Goal: Transaction & Acquisition: Purchase product/service

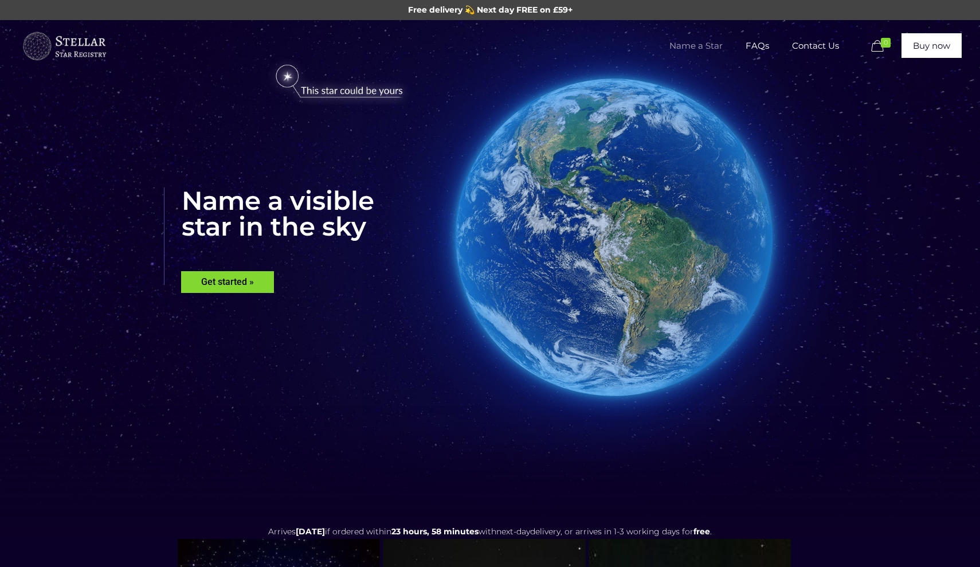
click at [695, 44] on span "Name a Star" at bounding box center [696, 46] width 76 height 34
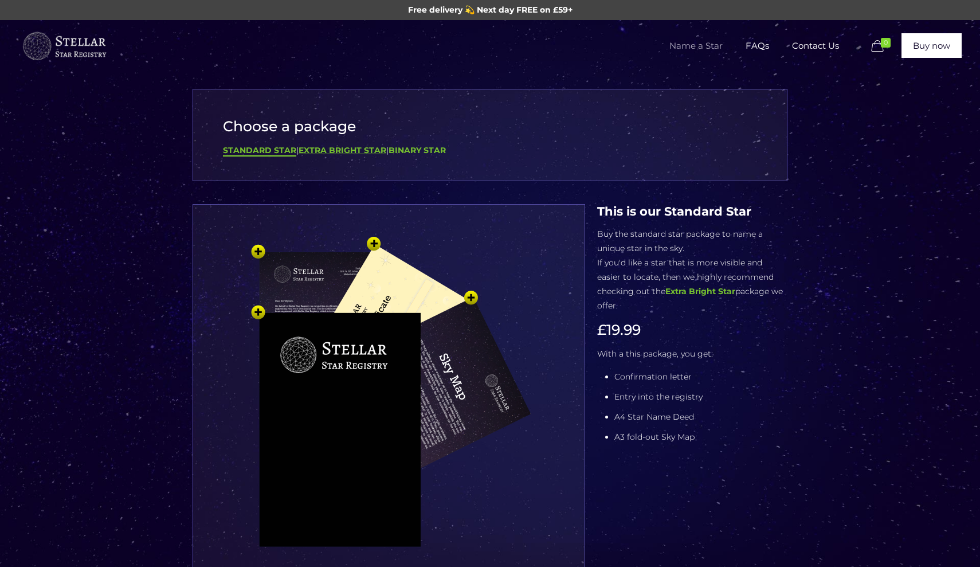
click at [335, 149] on b "Extra Bright Star" at bounding box center [343, 150] width 88 height 10
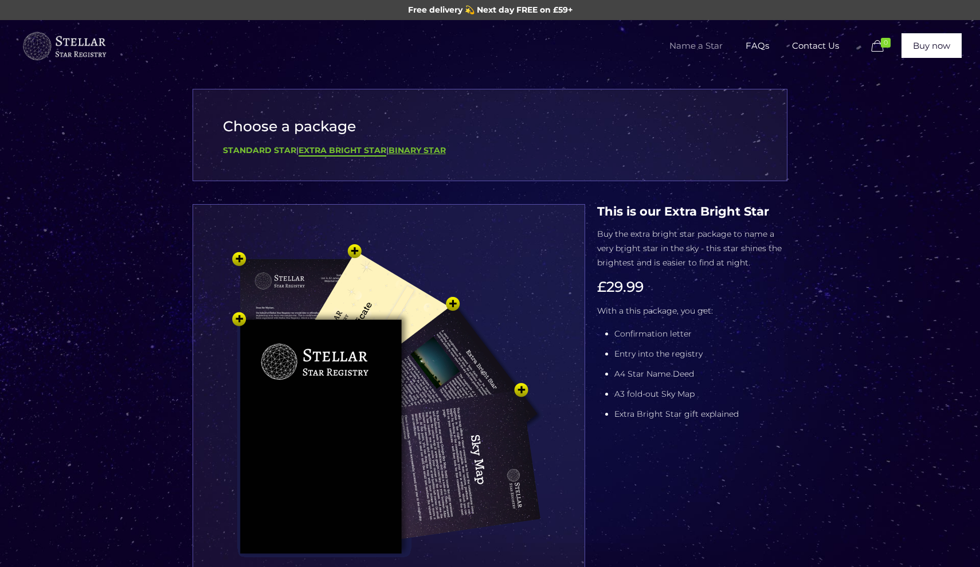
click at [410, 148] on b "Binary Star" at bounding box center [417, 150] width 57 height 10
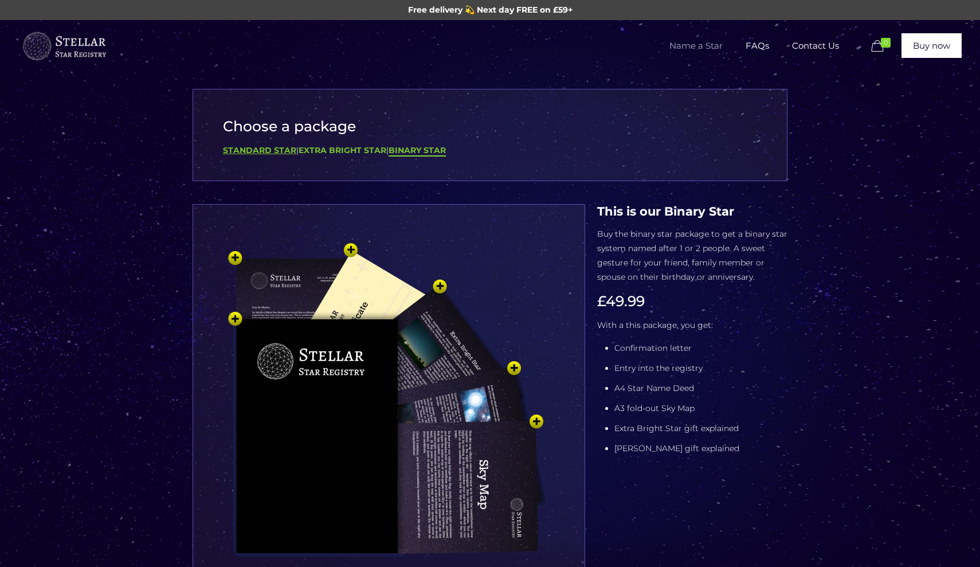
click at [261, 154] on b "Standard Star" at bounding box center [259, 150] width 73 height 10
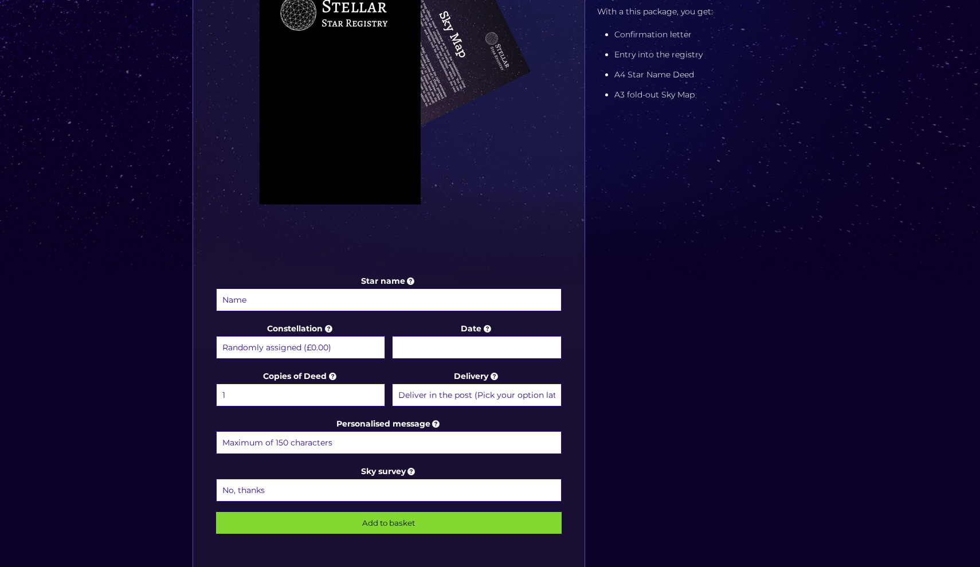
scroll to position [353, 0]
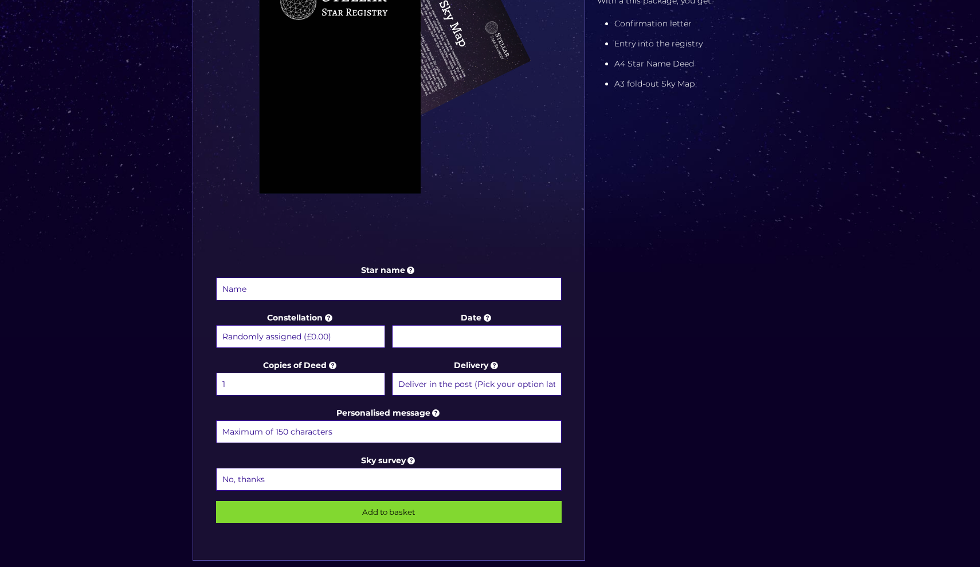
click at [360, 291] on input "Star name" at bounding box center [389, 288] width 346 height 23
type input "Bobby Harding"
click at [450, 335] on body "Free delivery 💫 Next day FREE on £59+ Name a Star FAQs Contact Us 0 Buy now Cho…" at bounding box center [490, 310] width 980 height 1326
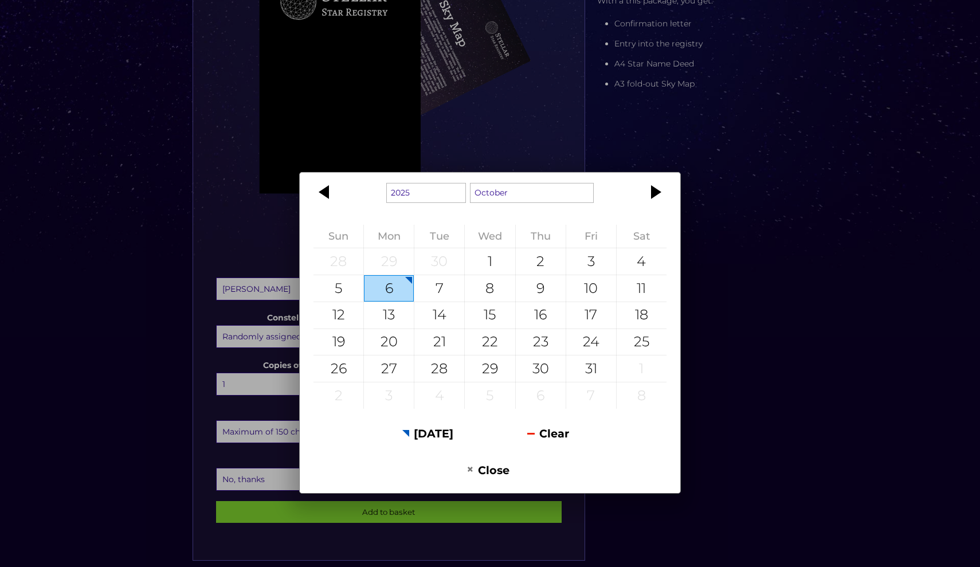
click at [465, 152] on div "1925 1926 1927 1928 1929 1930 1931 1932 1933 1934 1935 1936 1937 1938 1939 1940…" at bounding box center [490, 283] width 980 height 567
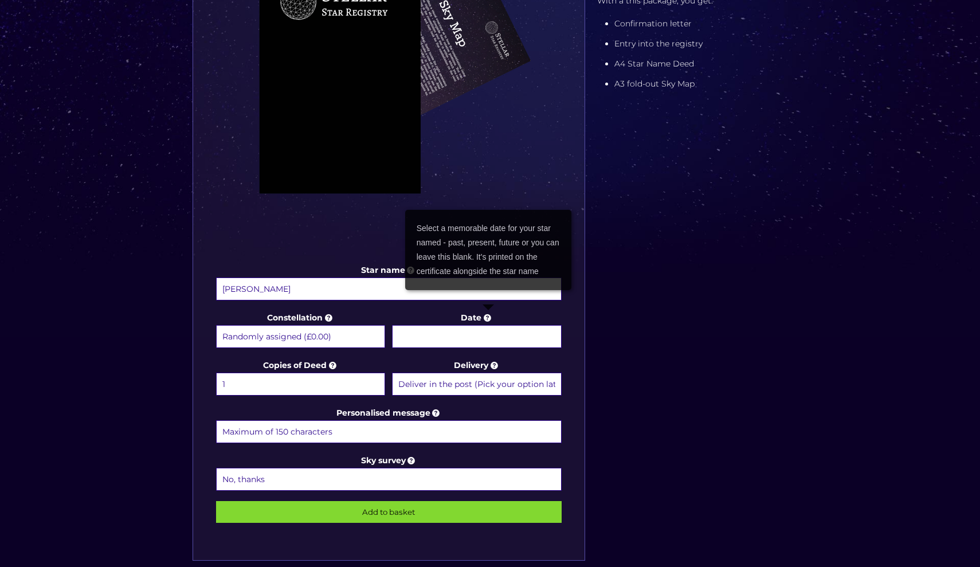
click at [488, 317] on icon at bounding box center [486, 317] width 11 height 10
click at [488, 325] on input "Date" at bounding box center [476, 336] width 169 height 23
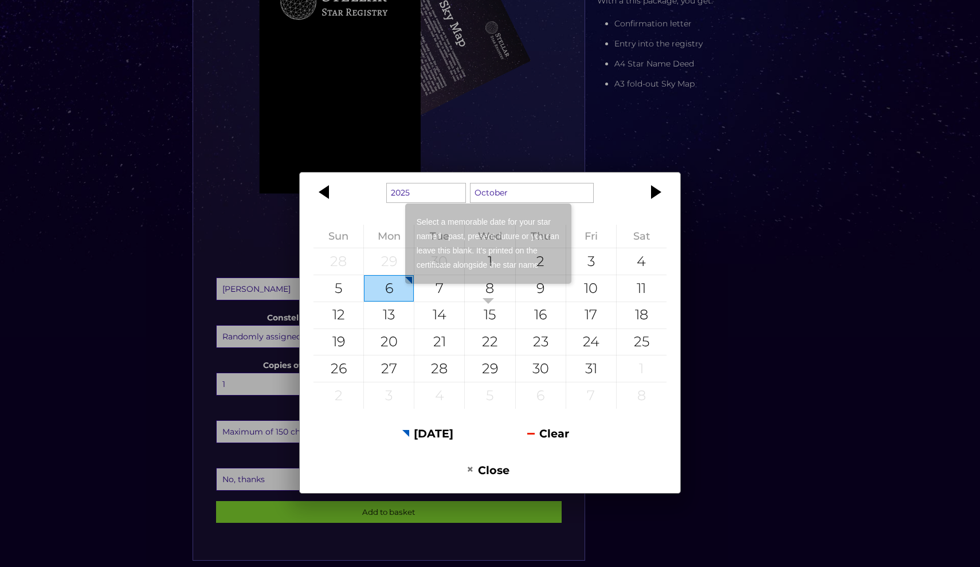
click at [503, 143] on div "1925 1926 1927 1928 1929 1930 1931 1932 1933 1934 1935 1936 1937 1938 1939 1940…" at bounding box center [490, 283] width 980 height 567
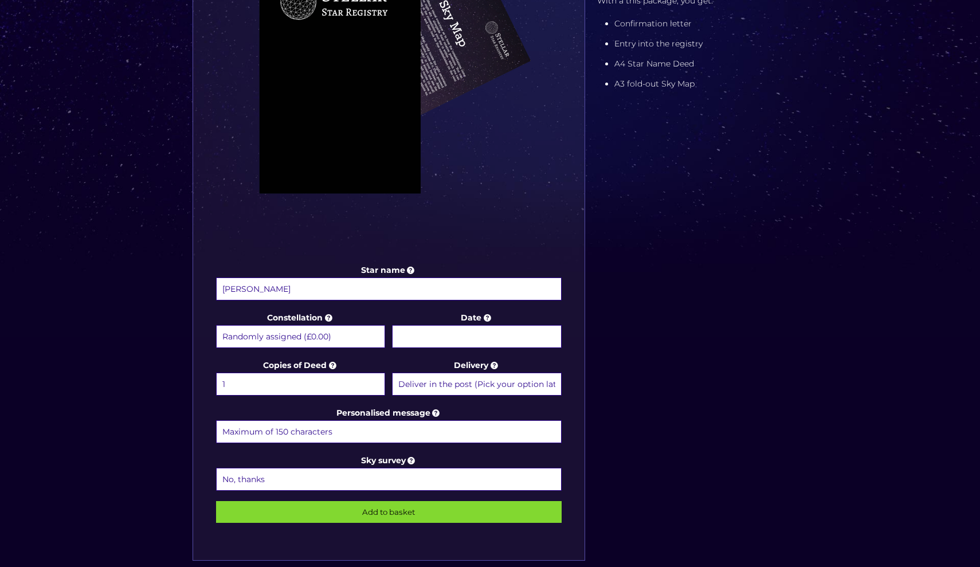
click at [392, 434] on input "Personalised message" at bounding box center [389, 431] width 346 height 23
click at [267, 424] on input "Personalised message" at bounding box center [389, 431] width 346 height 23
paste input "She lived in love, laughed so bright now our shining star so far up above, guid…"
click at [282, 431] on input "She lived in love, laughed so bright now our shining star so far up above, guid…" at bounding box center [389, 431] width 346 height 23
click at [368, 430] on input "She lived in love, laughed so bright now our shining star so far up above, guid…" at bounding box center [389, 431] width 346 height 23
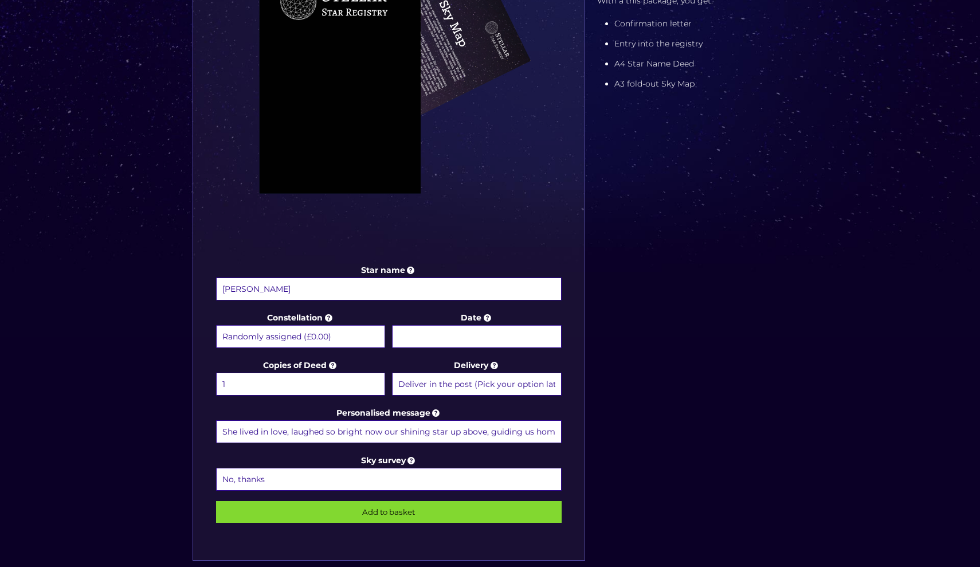
drag, startPoint x: 406, startPoint y: 433, endPoint x: 370, endPoint y: 433, distance: 35.5
click at [370, 433] on input "She lived in love, laughed so bright now our shining star up above, guiding us …" at bounding box center [389, 431] width 346 height 23
click at [332, 432] on input "She lived in love, laughed so bright now our shining star up above, guiding us …" at bounding box center [389, 431] width 346 height 23
click at [389, 511] on input "Add to basket" at bounding box center [389, 512] width 346 height 22
type input "She lived in love, laughed so bright, now our shining star up above, guiding us…"
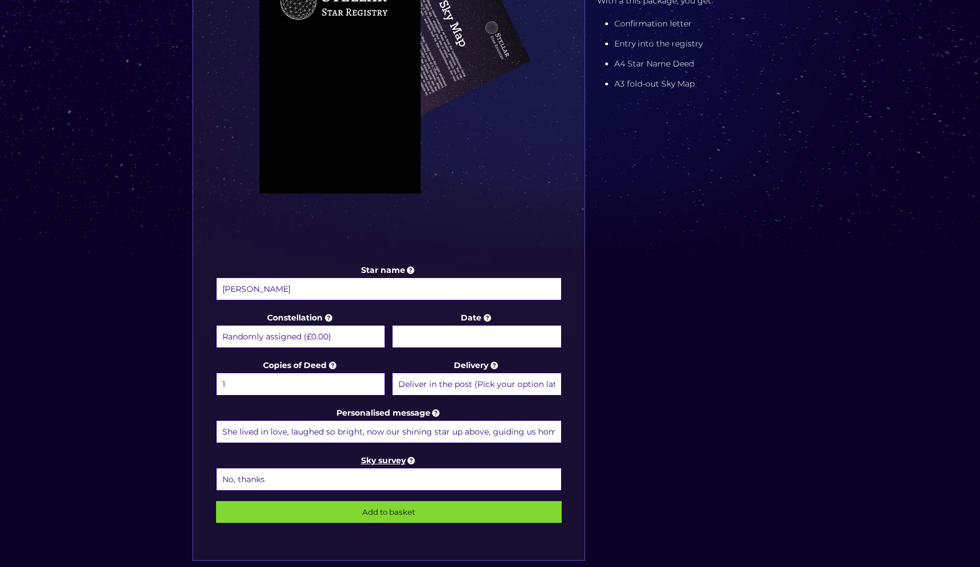
click at [411, 458] on icon at bounding box center [411, 460] width 11 height 10
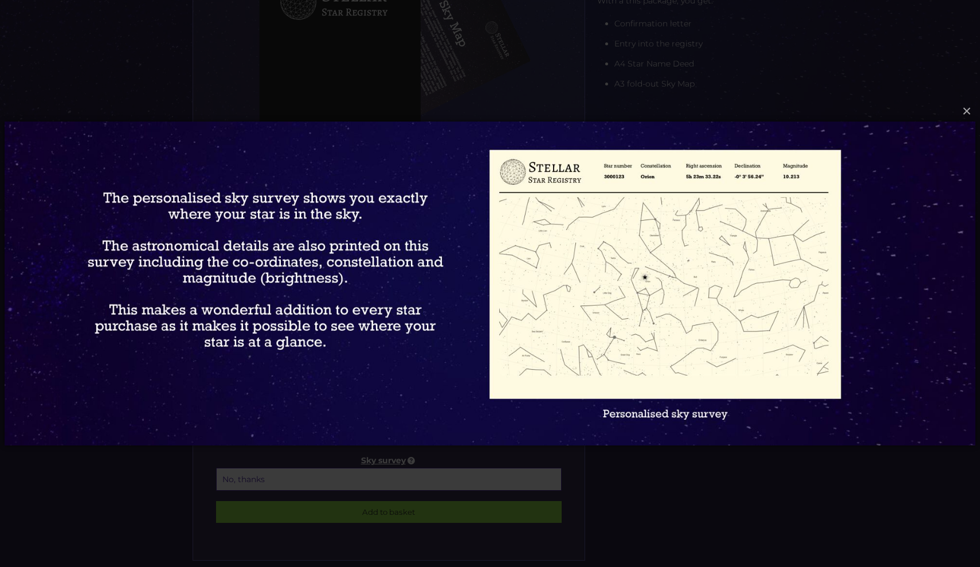
click at [411, 458] on img at bounding box center [490, 284] width 971 height 370
click at [397, 481] on div "× Loading..." at bounding box center [490, 283] width 980 height 567
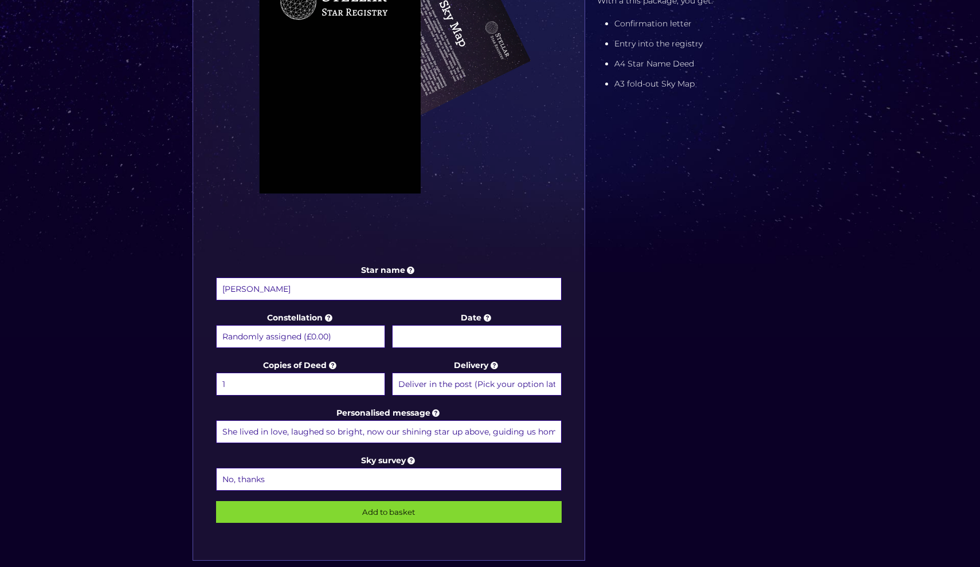
click at [373, 516] on input "Add to basket" at bounding box center [389, 512] width 346 height 22
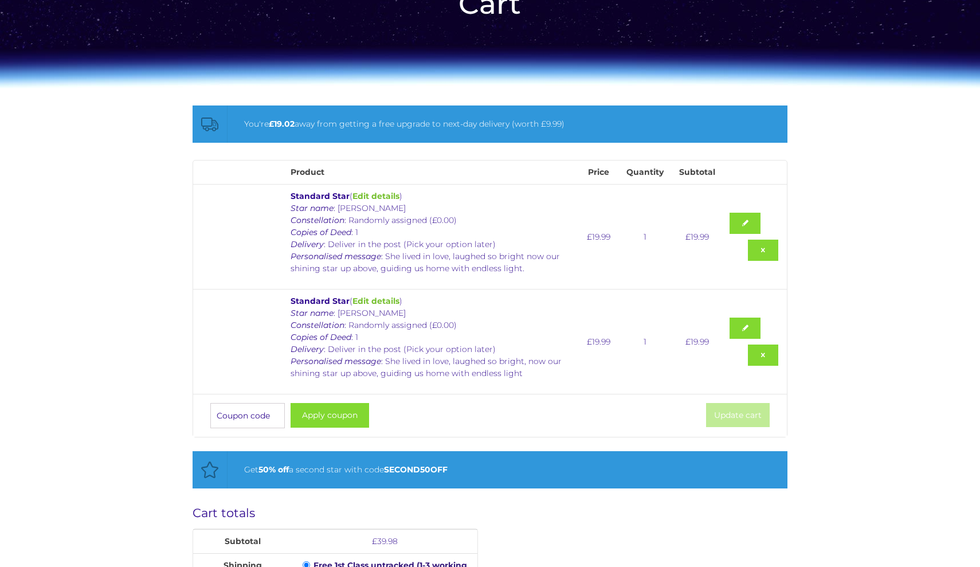
scroll to position [100, 0]
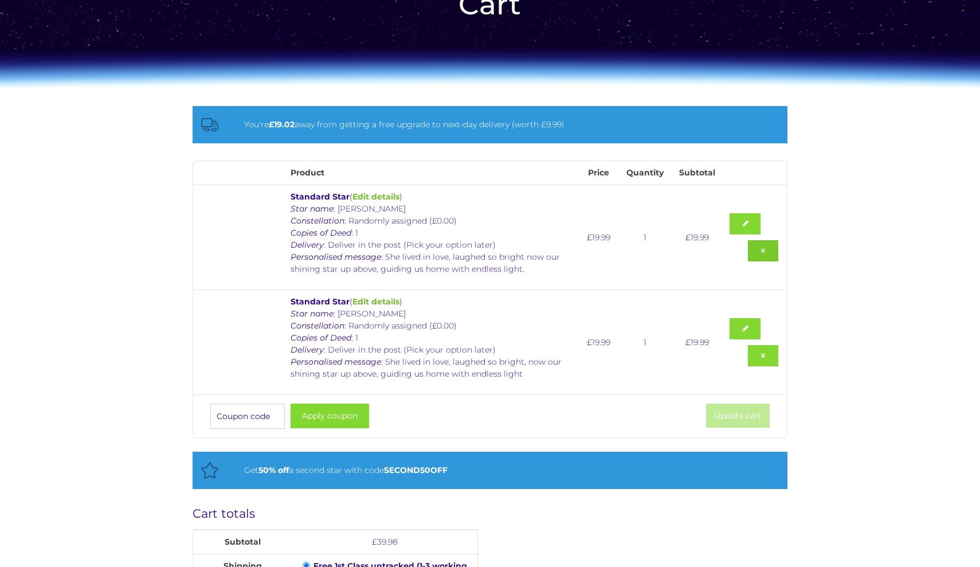
click at [762, 246] on link "Remove this item" at bounding box center [763, 250] width 31 height 21
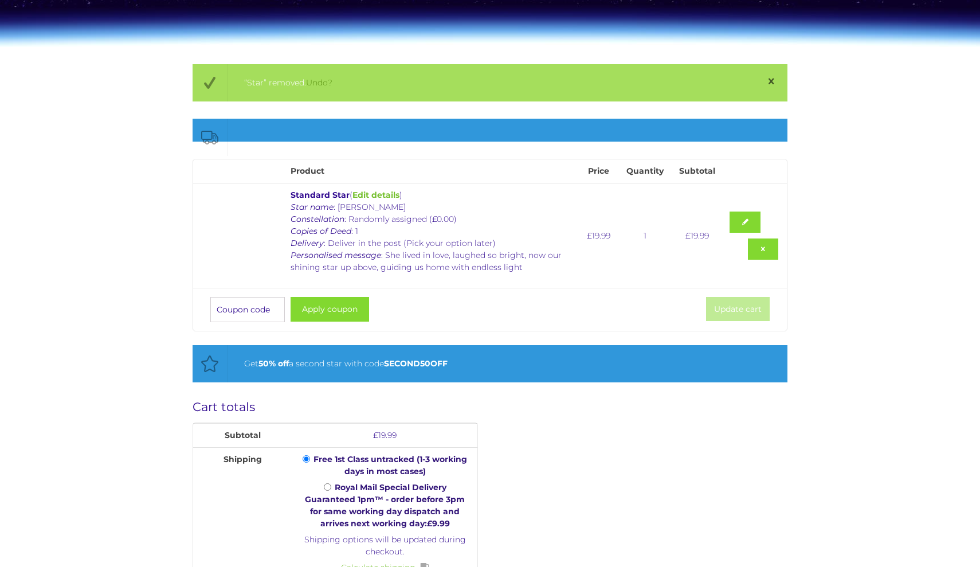
scroll to position [141, 0]
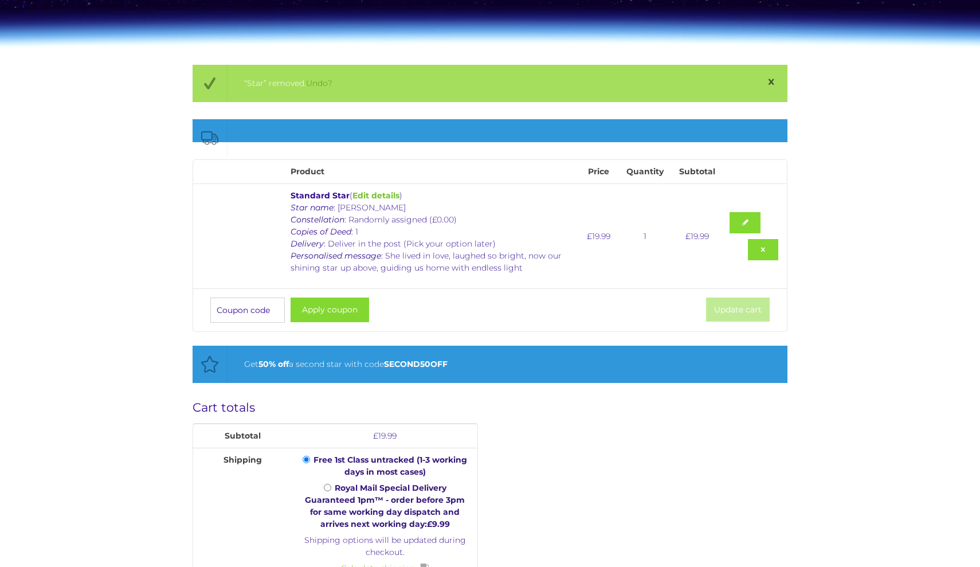
drag, startPoint x: 390, startPoint y: 366, endPoint x: 473, endPoint y: 365, distance: 82.5
click at [473, 365] on div "Get 50% off a second star with code SECOND50OFF" at bounding box center [500, 364] width 512 height 14
copy div "SECOND50OFF"
click at [237, 307] on input "Coupon:" at bounding box center [247, 309] width 75 height 25
paste input "SECOND50OFF"
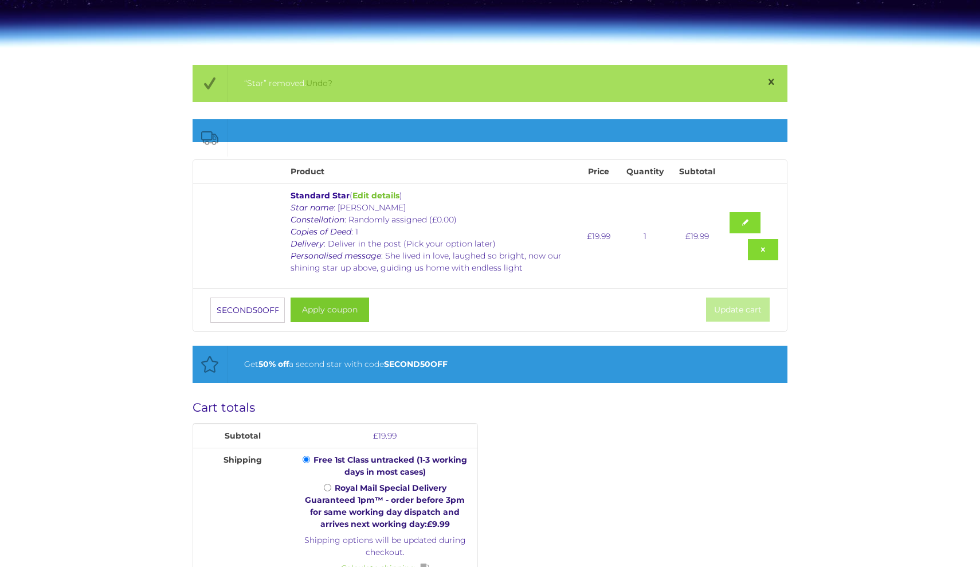
type input "SECOND50OFF"
click at [331, 312] on button "Apply coupon" at bounding box center [330, 309] width 79 height 25
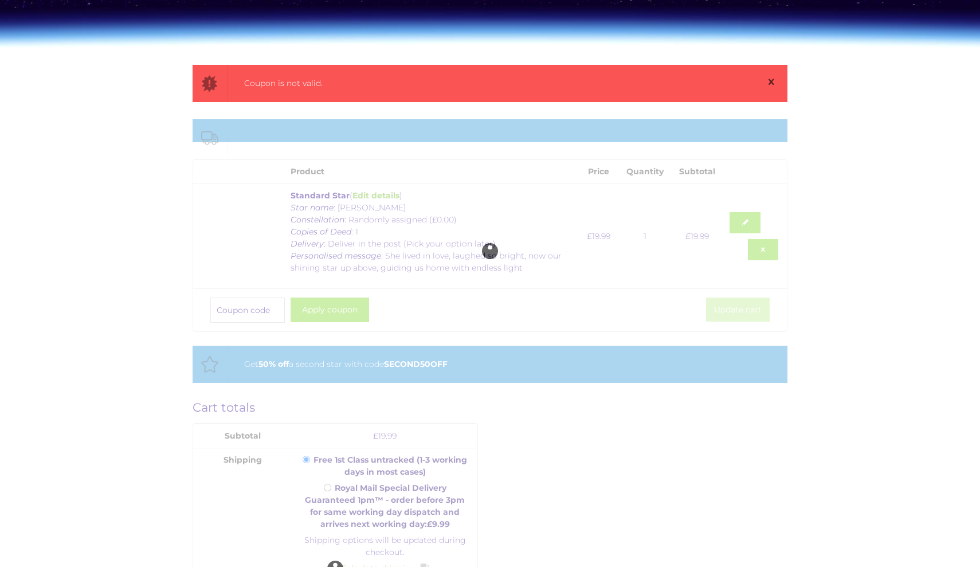
click at [117, 229] on div "Coupon is not valid. Product Price Quantity Subtotal Standard Star ( Edit detai…" at bounding box center [490, 409] width 980 height 689
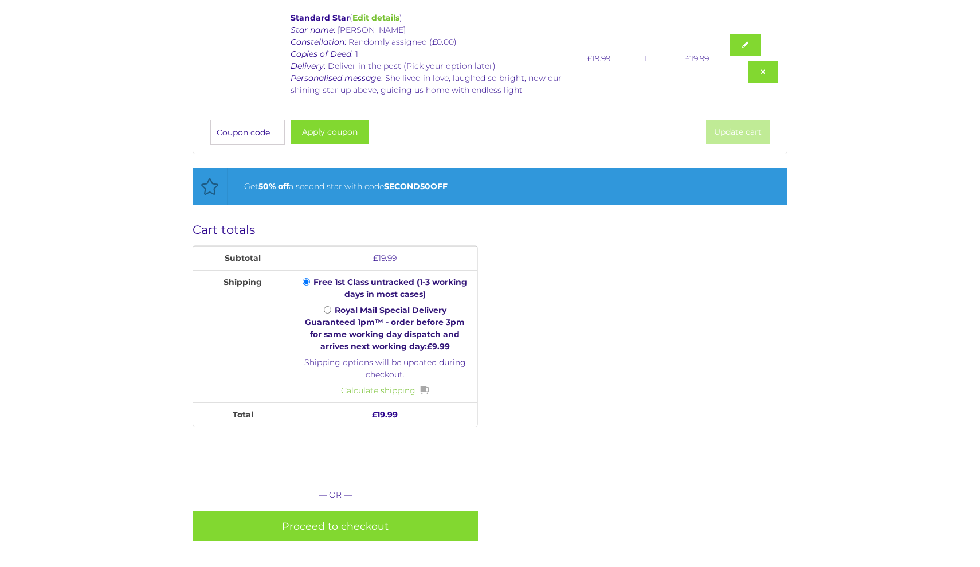
scroll to position [335, 0]
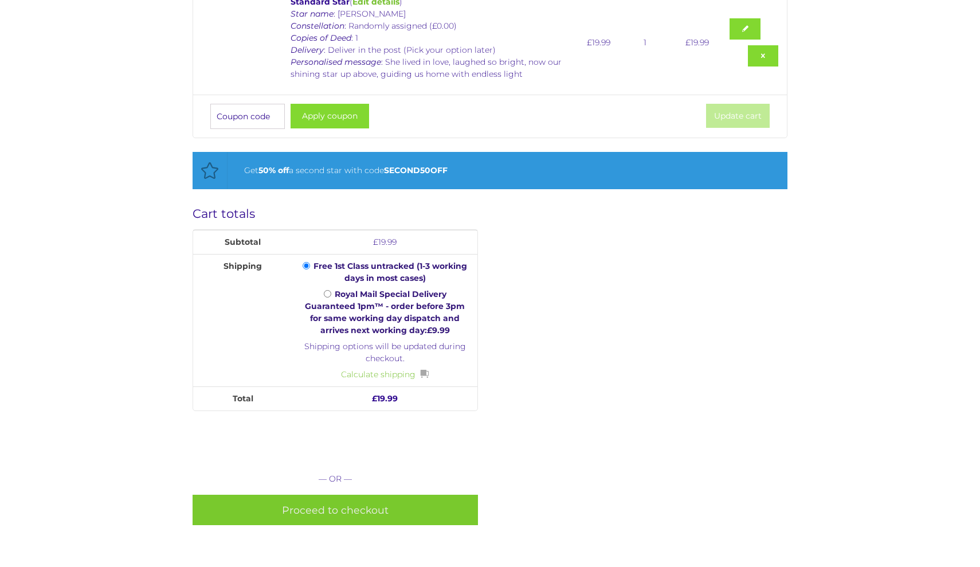
click at [371, 502] on link "Proceed to checkout" at bounding box center [336, 510] width 286 height 30
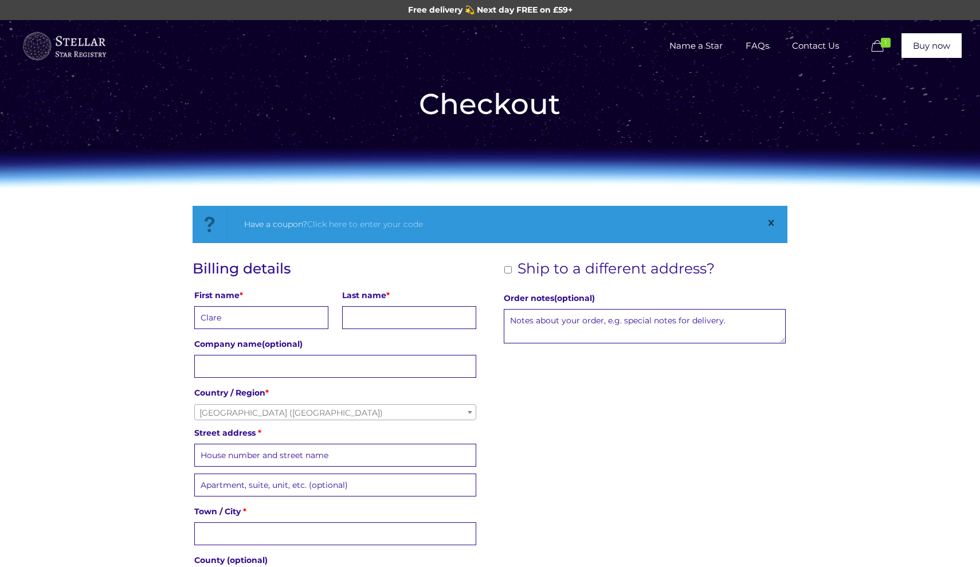
type input "Clare"
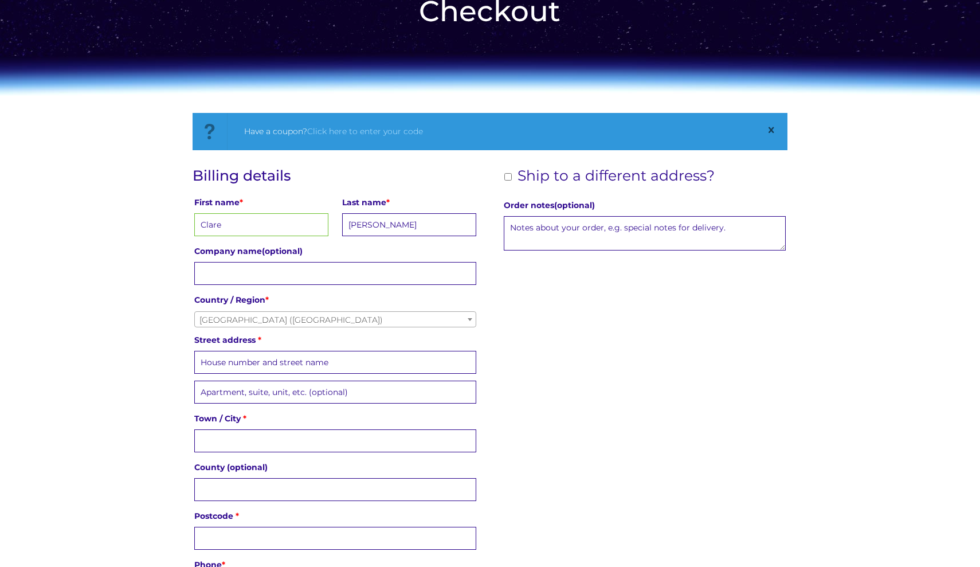
scroll to position [98, 0]
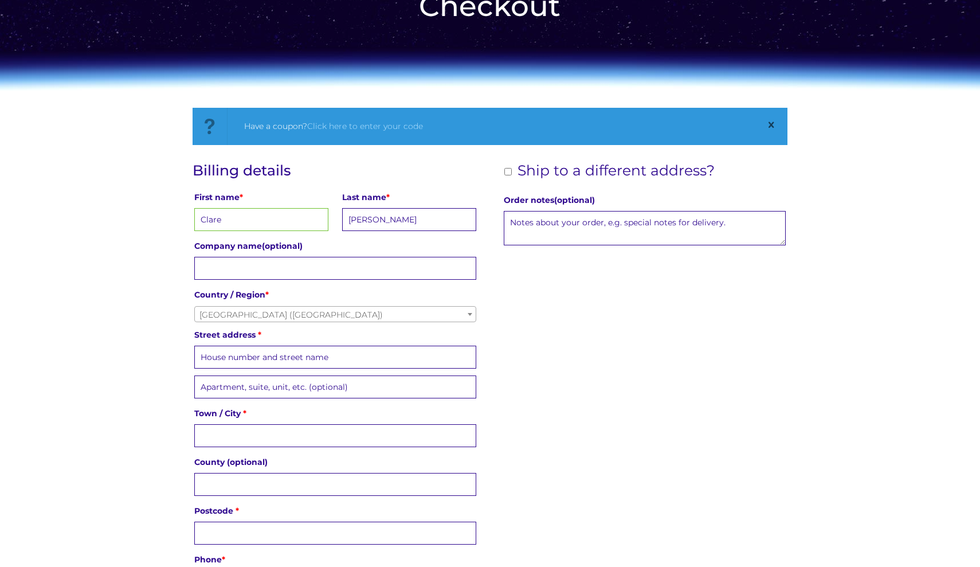
type input "Marlow"
click at [233, 310] on span "[GEOGRAPHIC_DATA] ([GEOGRAPHIC_DATA])" at bounding box center [335, 315] width 281 height 16
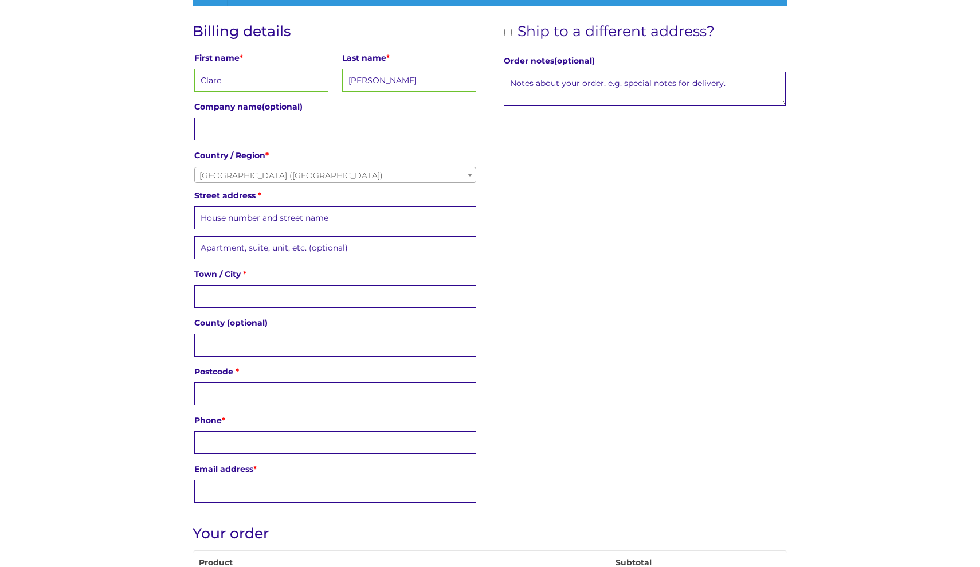
scroll to position [275, 0]
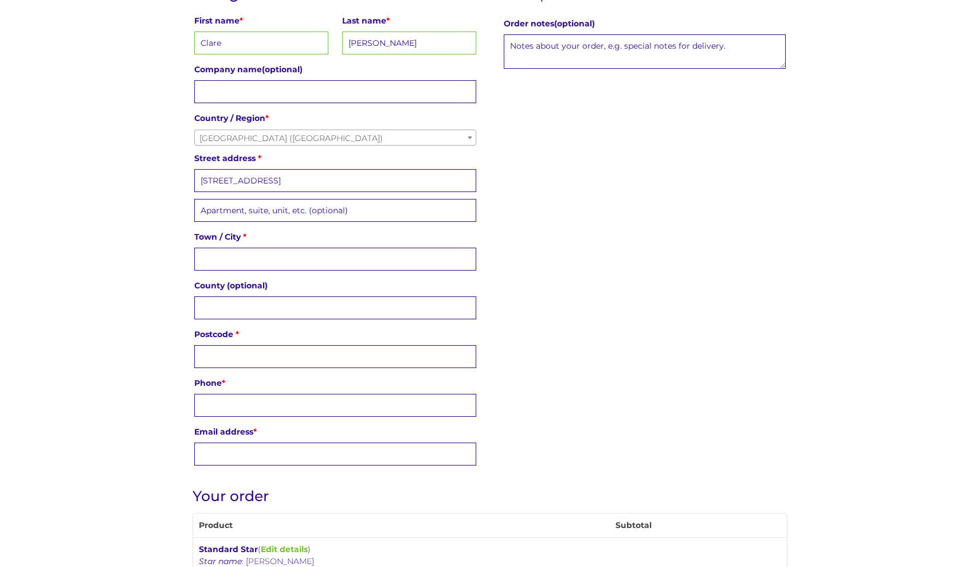
type input "119 Burnt Oak Terrace"
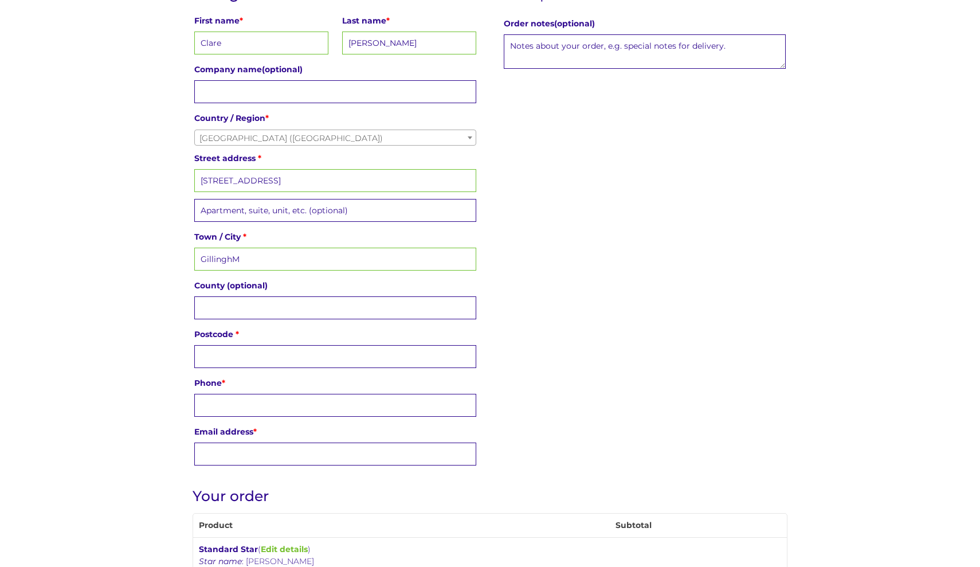
click at [268, 261] on input "GillinghM" at bounding box center [335, 259] width 283 height 23
type input "Gillingham"
type input "ME7 1DT"
type input "07842392812"
type input "clarelauramarlow@gmail.com"
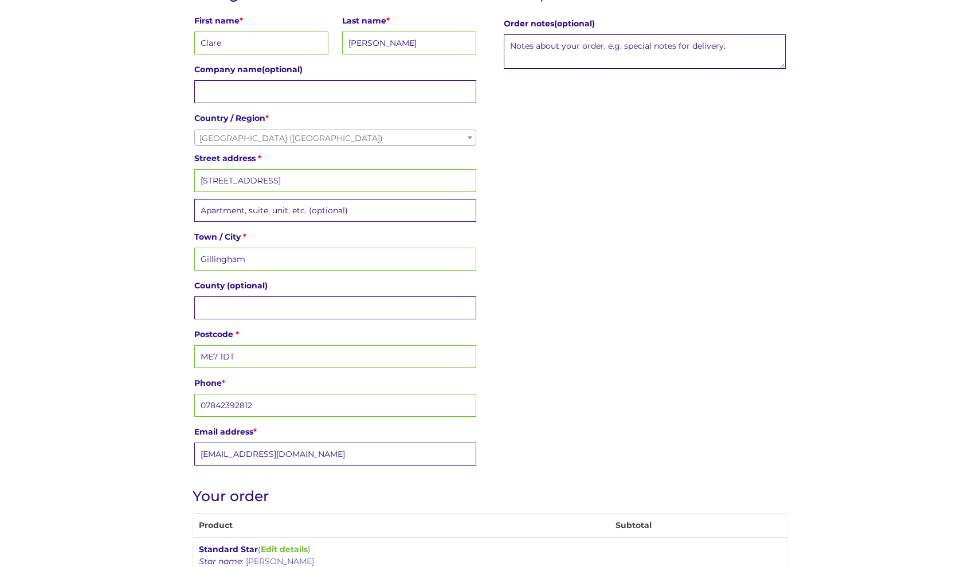
click at [29, 386] on div "Have a coupon? Click here to enter your code If you have a coupon code, please …" at bounding box center [490, 512] width 980 height 1163
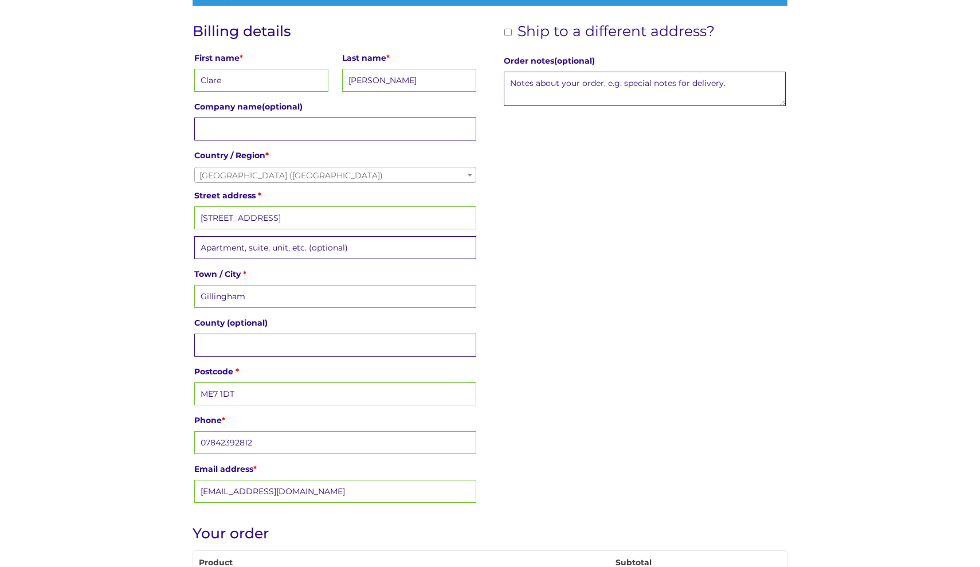
scroll to position [220, 0]
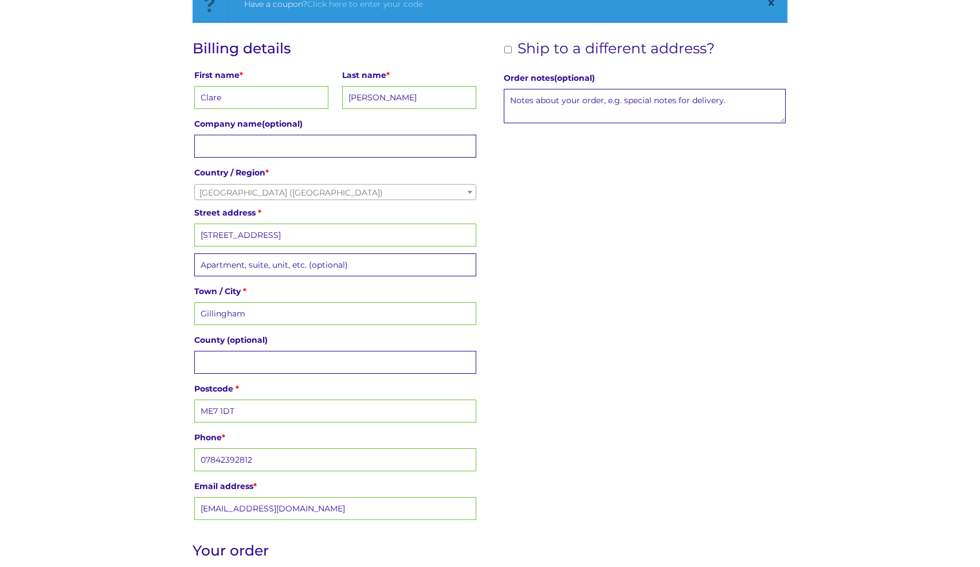
click at [508, 53] on input "Ship to a different address?" at bounding box center [507, 49] width 7 height 7
checkbox input "true"
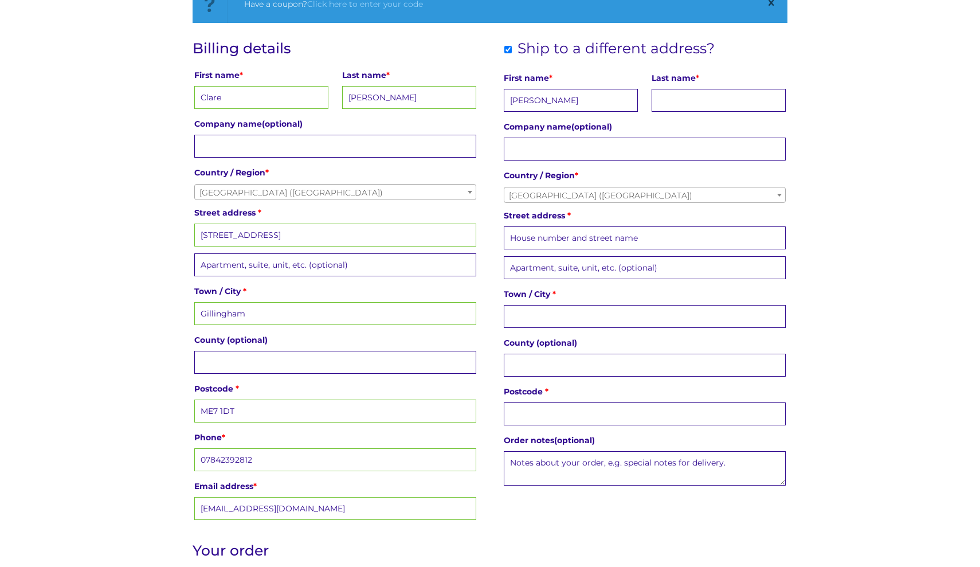
type input "Shalene"
type input "Williams"
click at [582, 194] on span "[GEOGRAPHIC_DATA] ([GEOGRAPHIC_DATA])" at bounding box center [644, 195] width 281 height 16
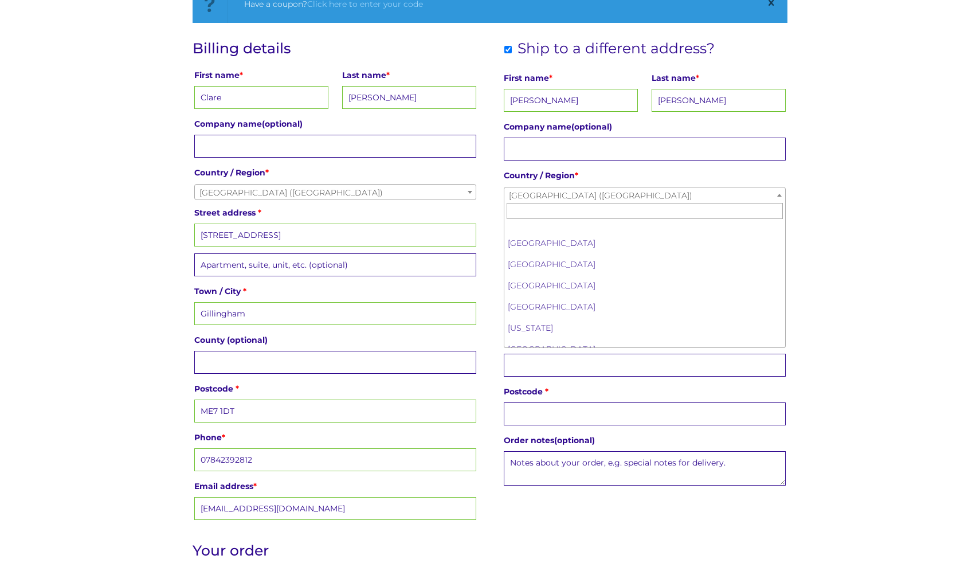
scroll to position [4898, 0]
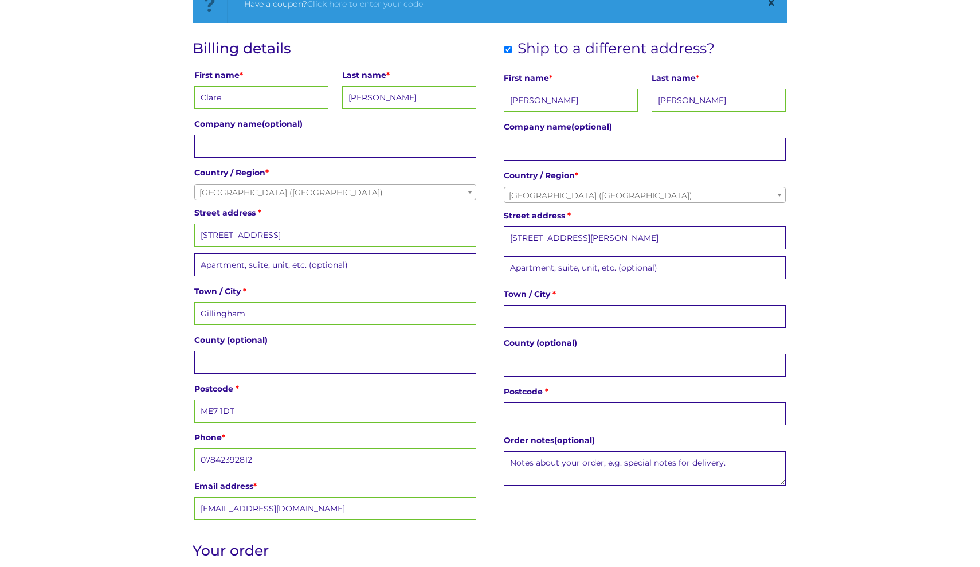
type input "[STREET_ADDRESS][PERSON_NAME]"
type input "X"
type input "[GEOGRAPHIC_DATA]"
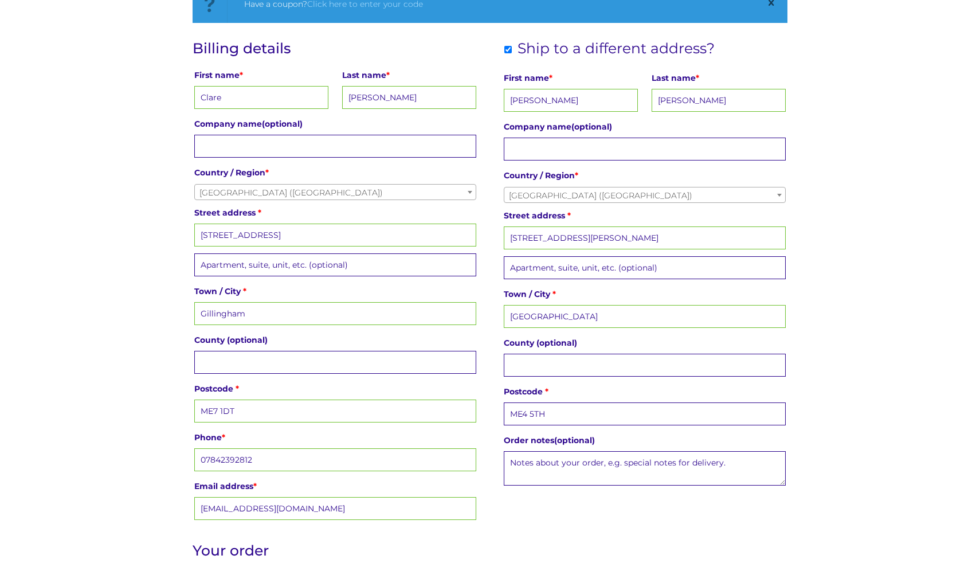
type input "ME4 5TH"
click at [605, 240] on input "[STREET_ADDRESS][PERSON_NAME]" at bounding box center [645, 237] width 283 height 23
click at [869, 314] on div "Have a coupon? Click here to enter your code If you have a coupon code, please …" at bounding box center [490, 567] width 980 height 1163
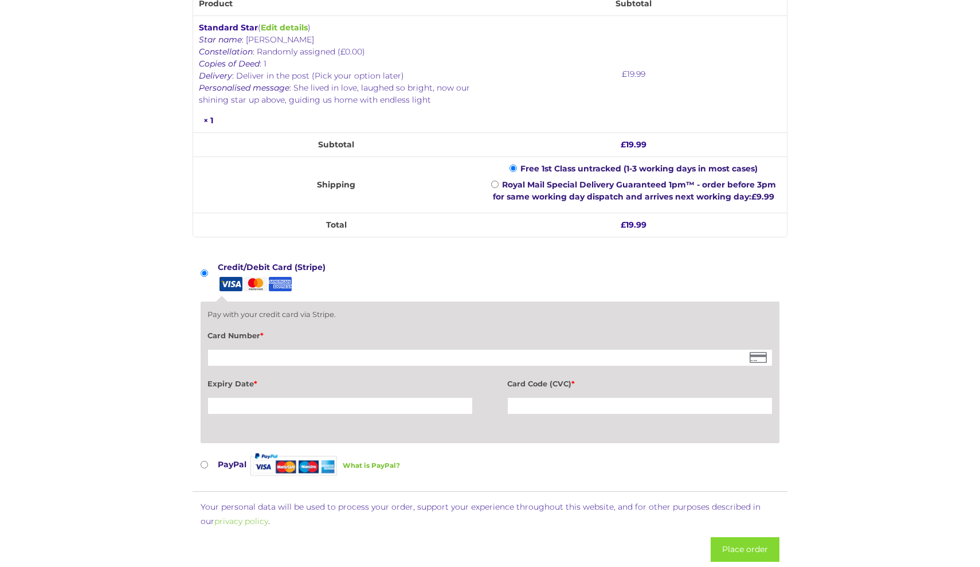
scroll to position [797, 0]
type input "Kent"
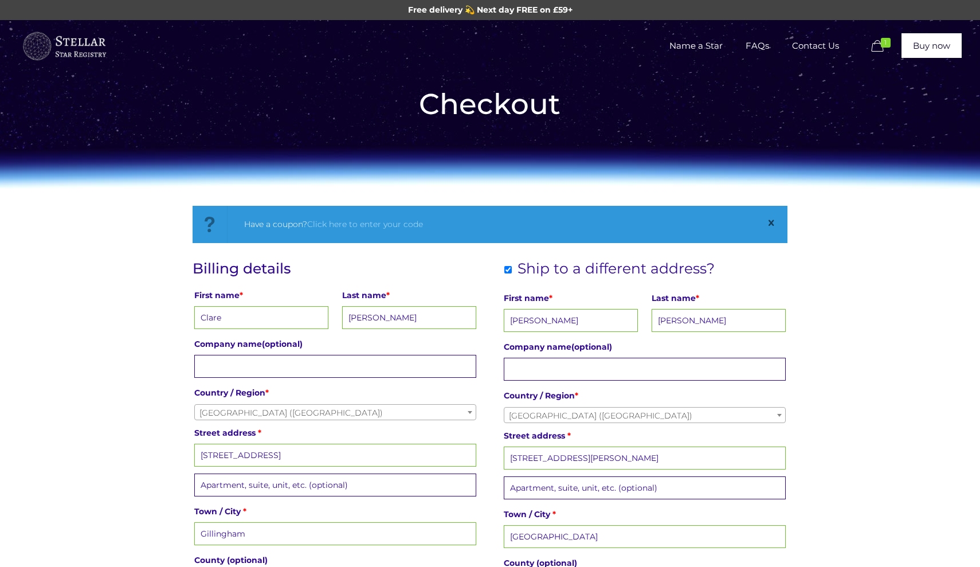
scroll to position [0, 0]
click at [338, 223] on link "Click here to enter your code" at bounding box center [365, 224] width 116 height 10
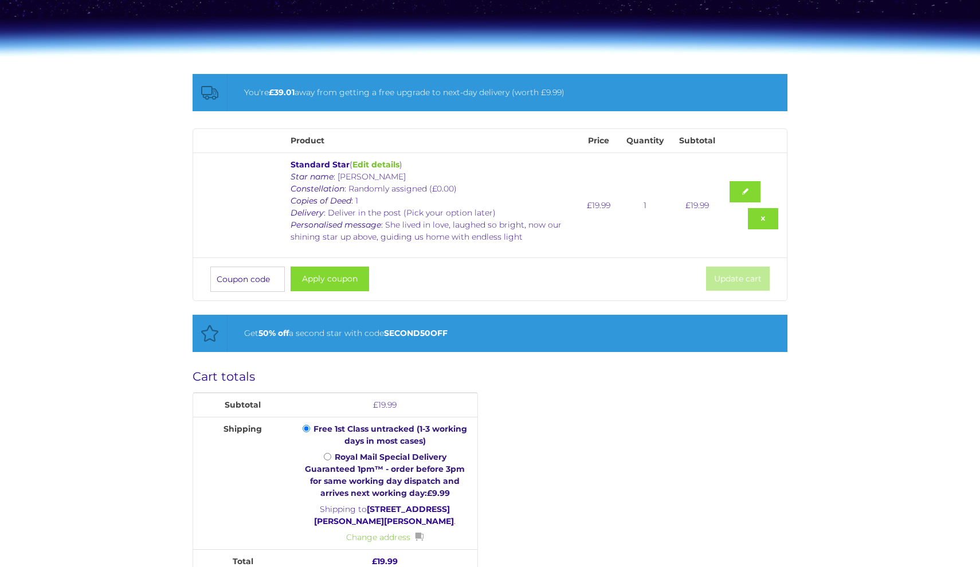
scroll to position [132, 0]
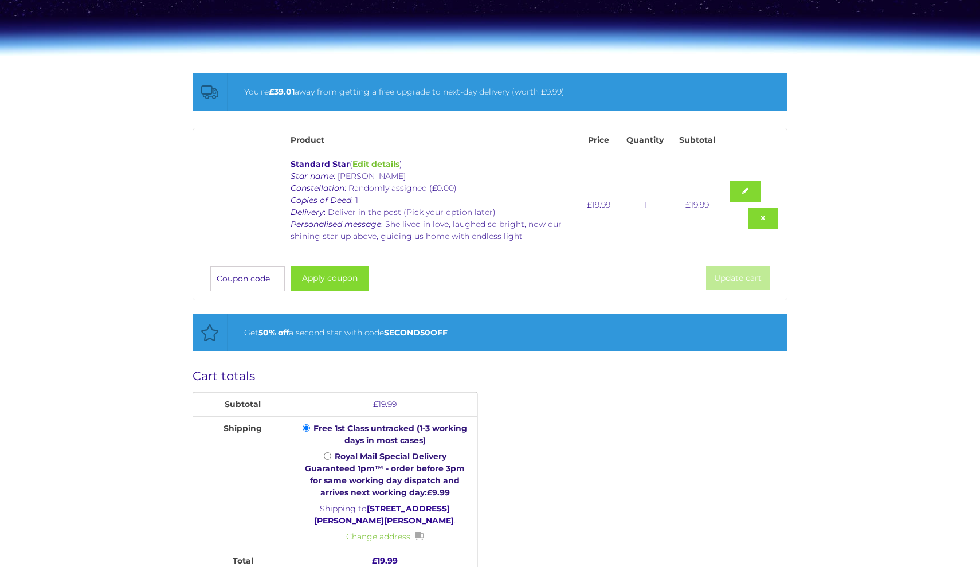
click at [272, 324] on div "Get 50% off a second star with code SECOND50OFF" at bounding box center [490, 332] width 595 height 37
click at [414, 336] on b "SECOND50OFF" at bounding box center [416, 332] width 64 height 10
click at [422, 331] on b "SECOND50OFF" at bounding box center [416, 332] width 64 height 10
drag, startPoint x: 467, startPoint y: 339, endPoint x: 389, endPoint y: 333, distance: 77.6
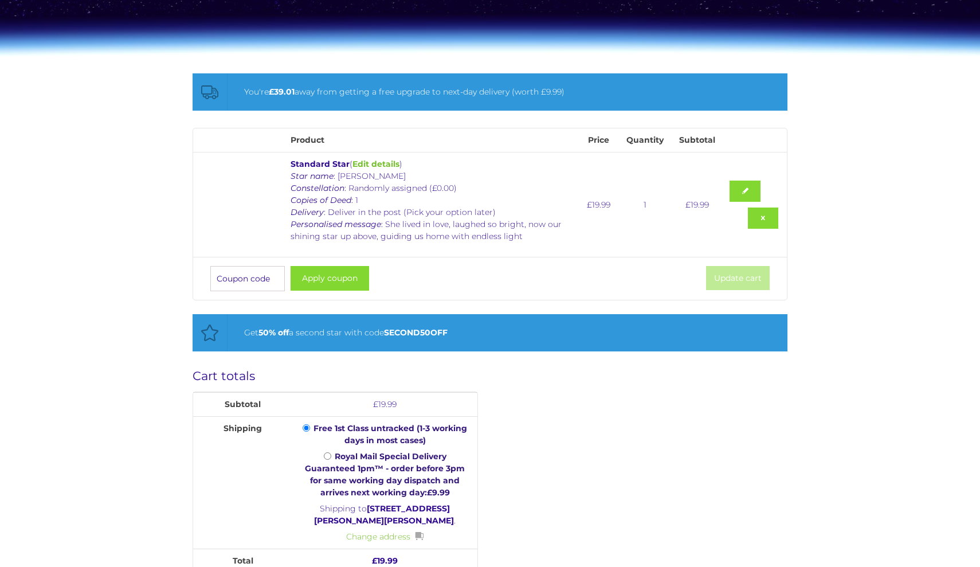
click at [389, 333] on div "Get 50% off a second star with code SECOND50OFF" at bounding box center [500, 333] width 512 height 14
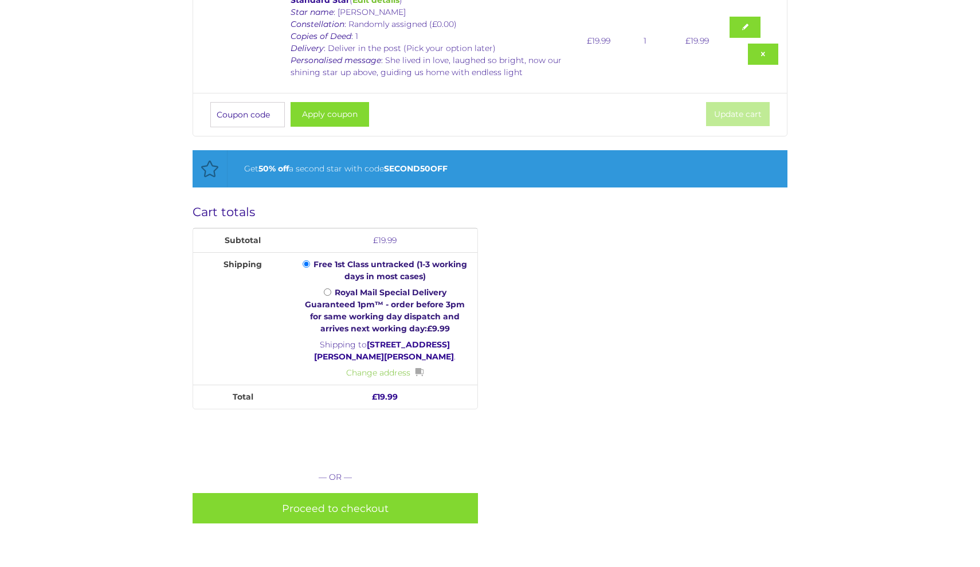
scroll to position [295, 0]
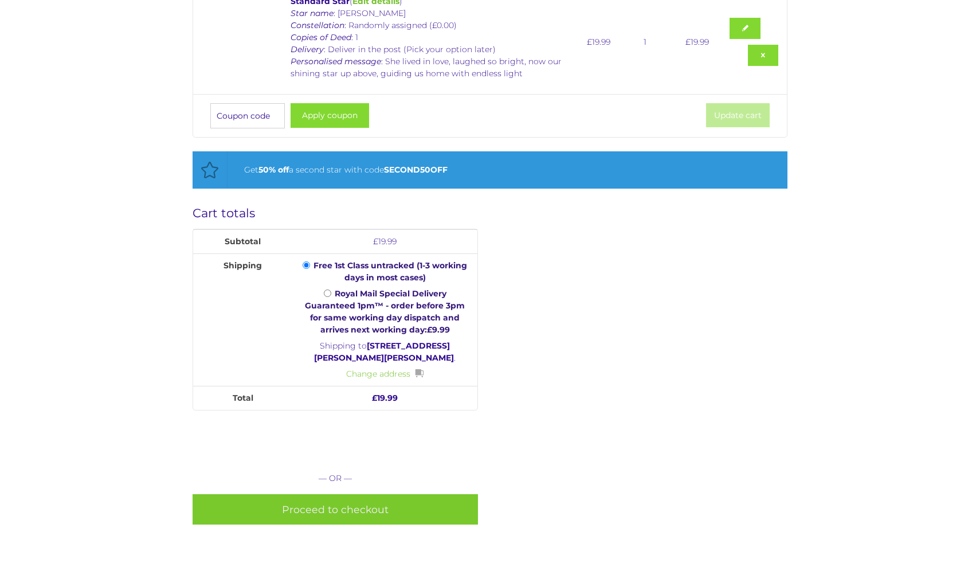
click at [379, 505] on link "Proceed to checkout" at bounding box center [336, 509] width 286 height 30
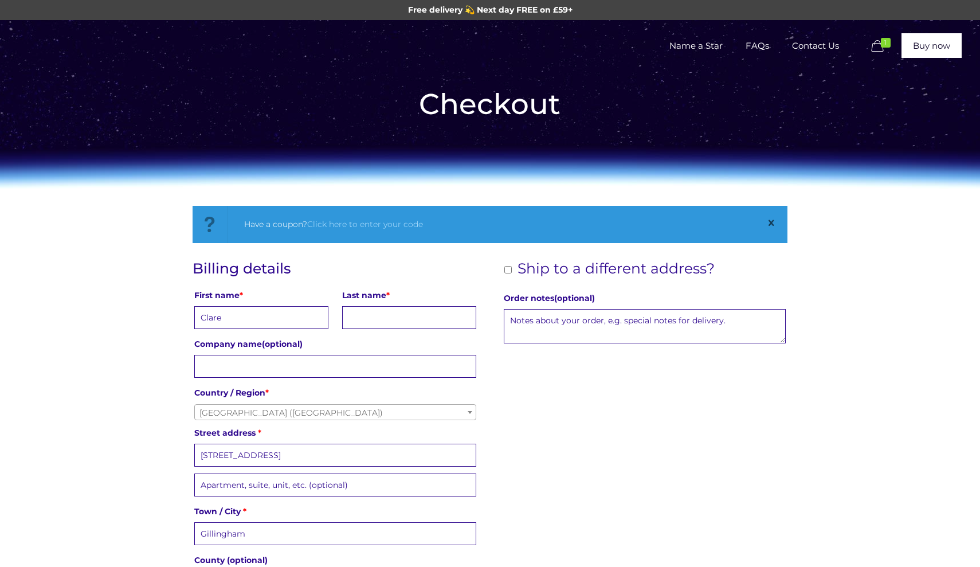
type input "Clare"
type input "[PERSON_NAME]"
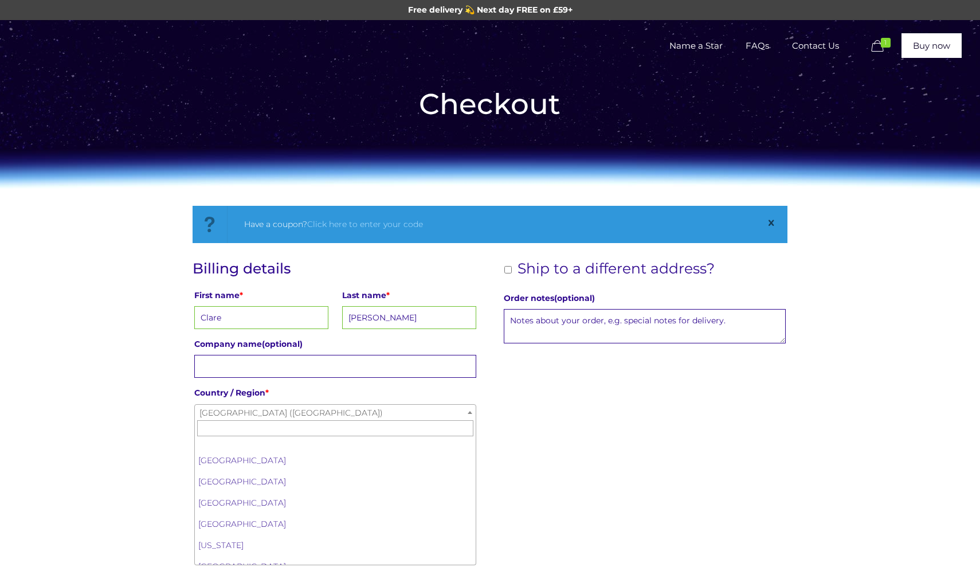
scroll to position [4898, 0]
